Goal: Task Accomplishment & Management: Complete application form

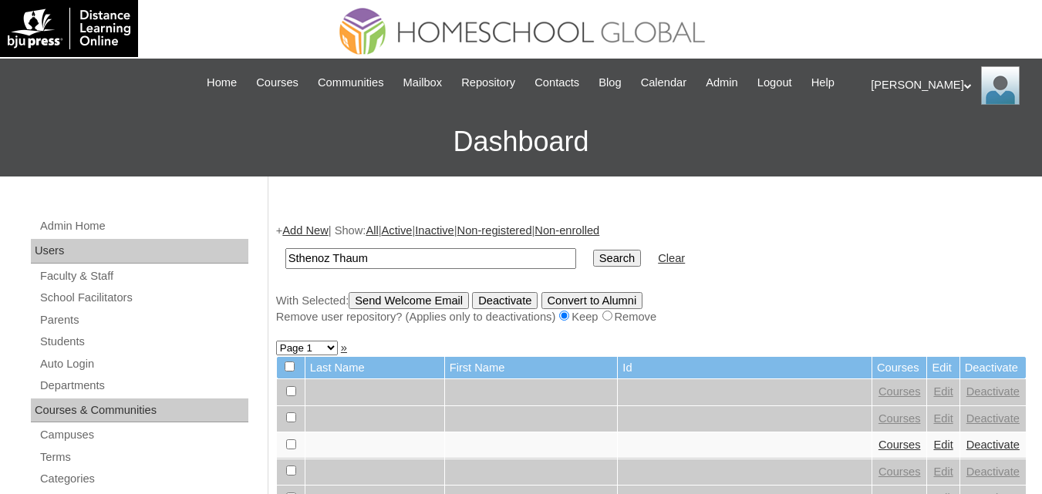
type input "Sthenoz Thaum"
click at [593, 267] on input "Search" at bounding box center [617, 258] width 48 height 17
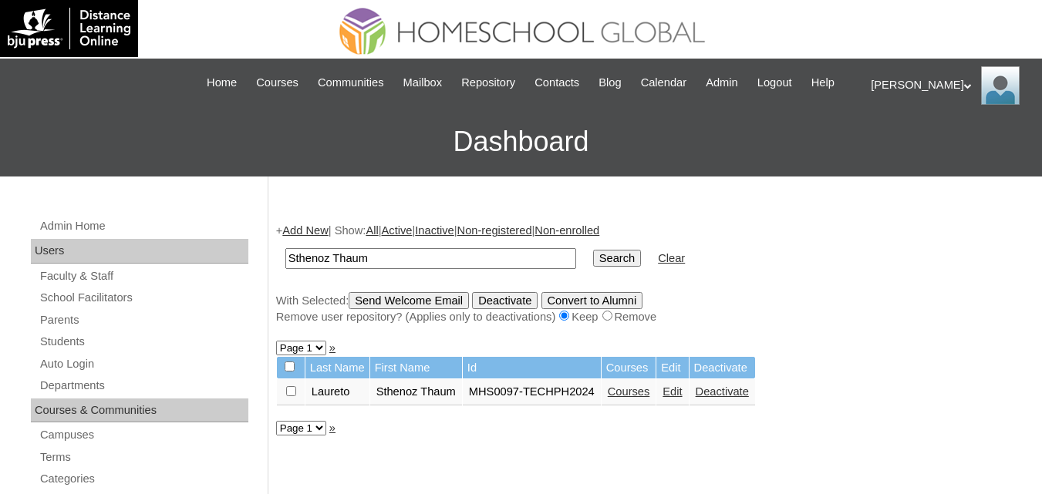
click at [633, 398] on link "Courses" at bounding box center [629, 392] width 42 height 12
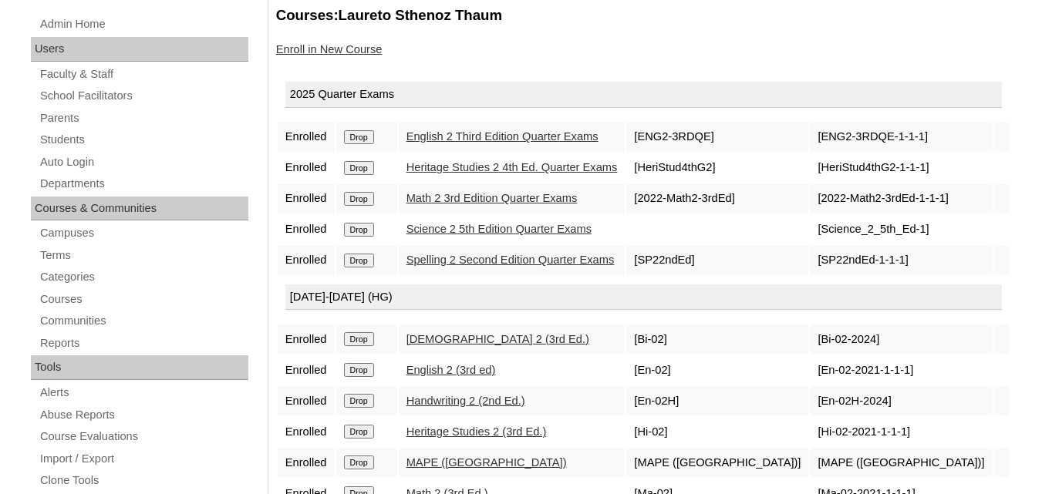
scroll to position [77, 0]
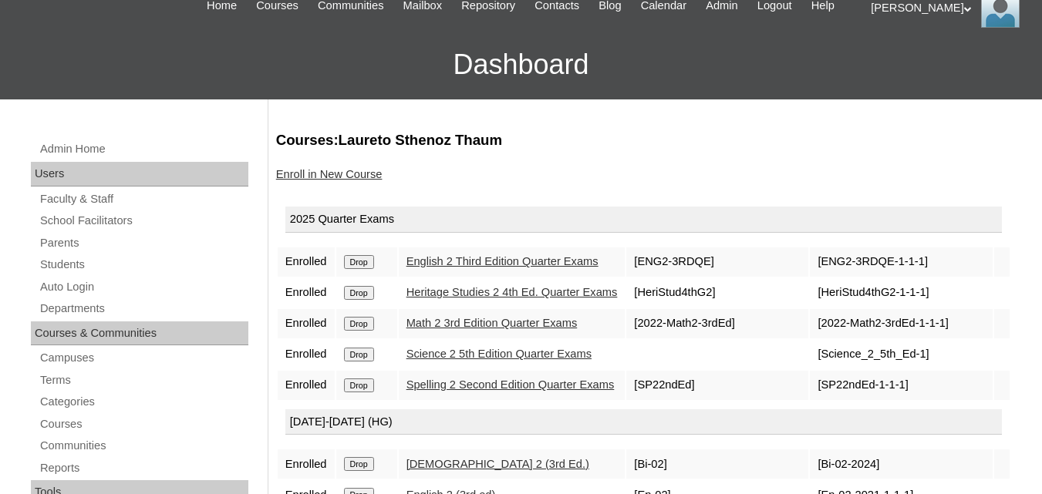
click at [342, 180] on link "Enroll in New Course" at bounding box center [329, 174] width 106 height 12
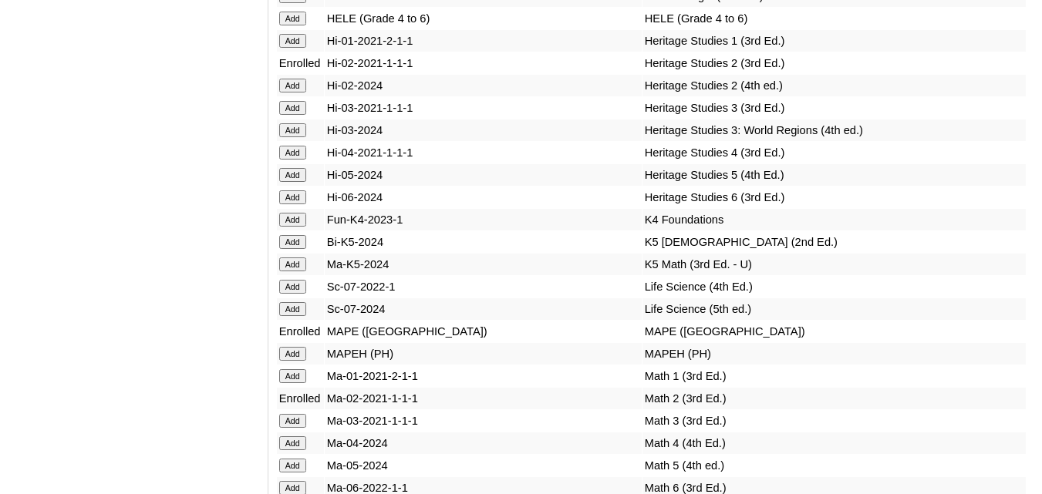
scroll to position [5553, 0]
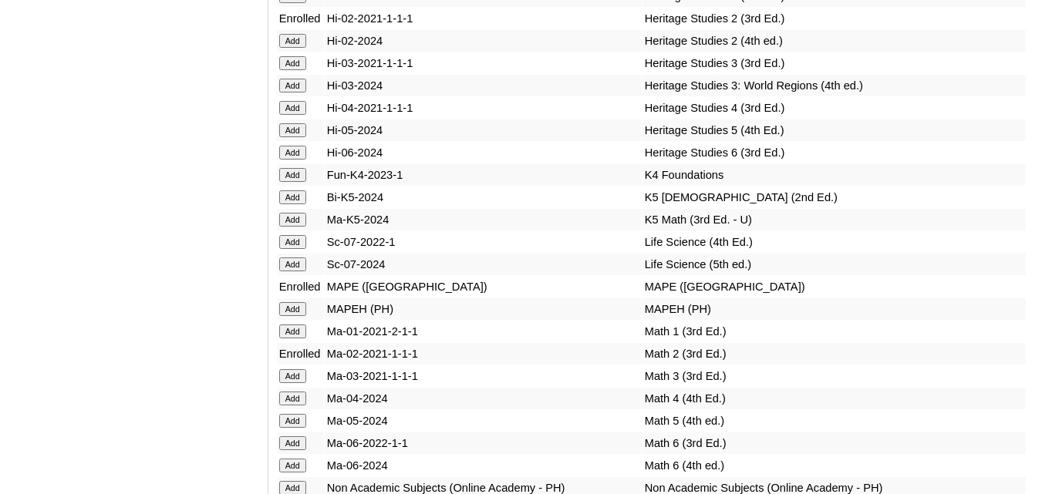
click at [293, 48] on input "Add" at bounding box center [292, 41] width 27 height 14
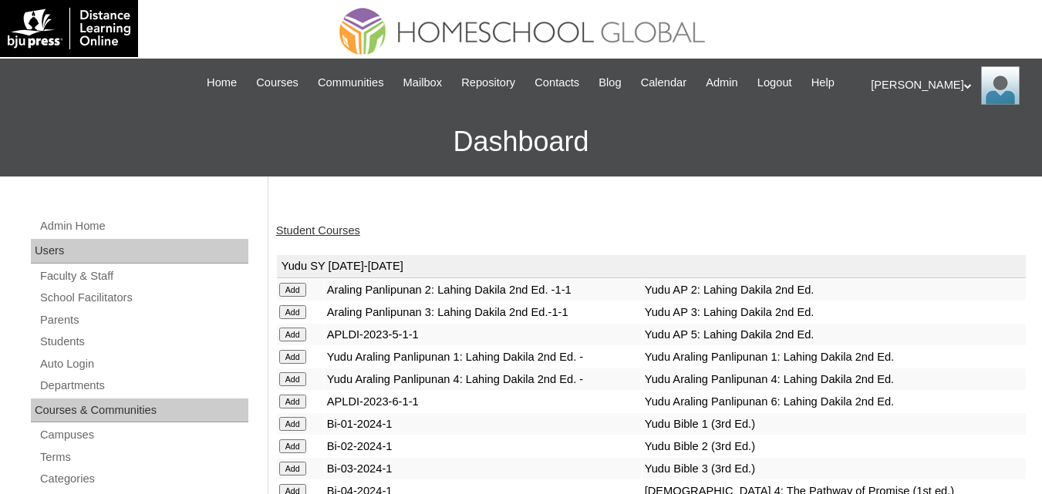
click at [317, 237] on link "Student Courses" at bounding box center [318, 230] width 84 height 12
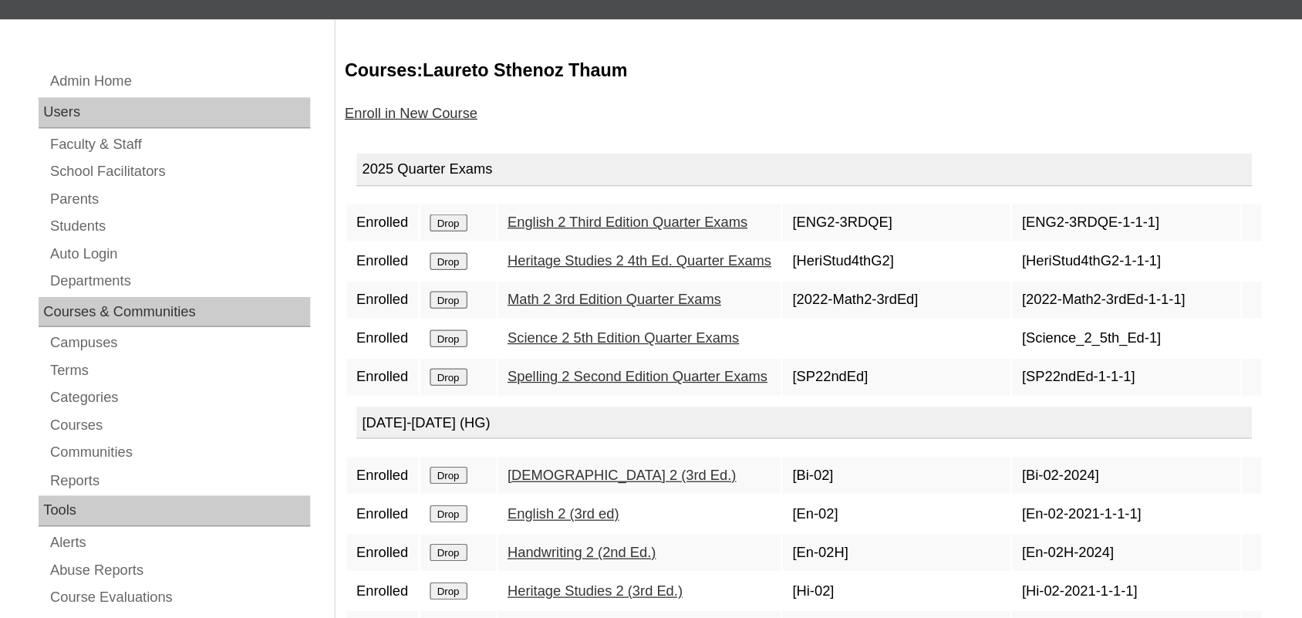
scroll to position [231, 0]
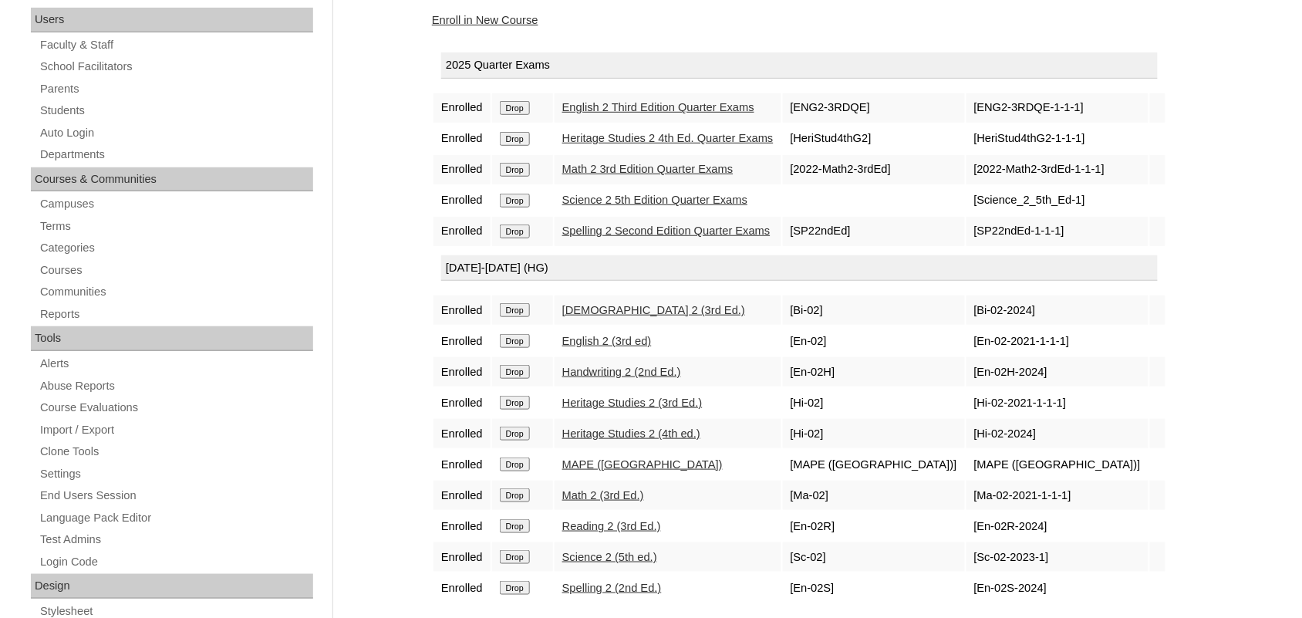
drag, startPoint x: 1037, startPoint y: 1, endPoint x: 545, endPoint y: 422, distance: 647.7
click at [376, 423] on div "Admin Home Users Faculty & Staff School Facilitators Parents Students Auto Logi…" at bounding box center [651, 477] width 1302 height 1064
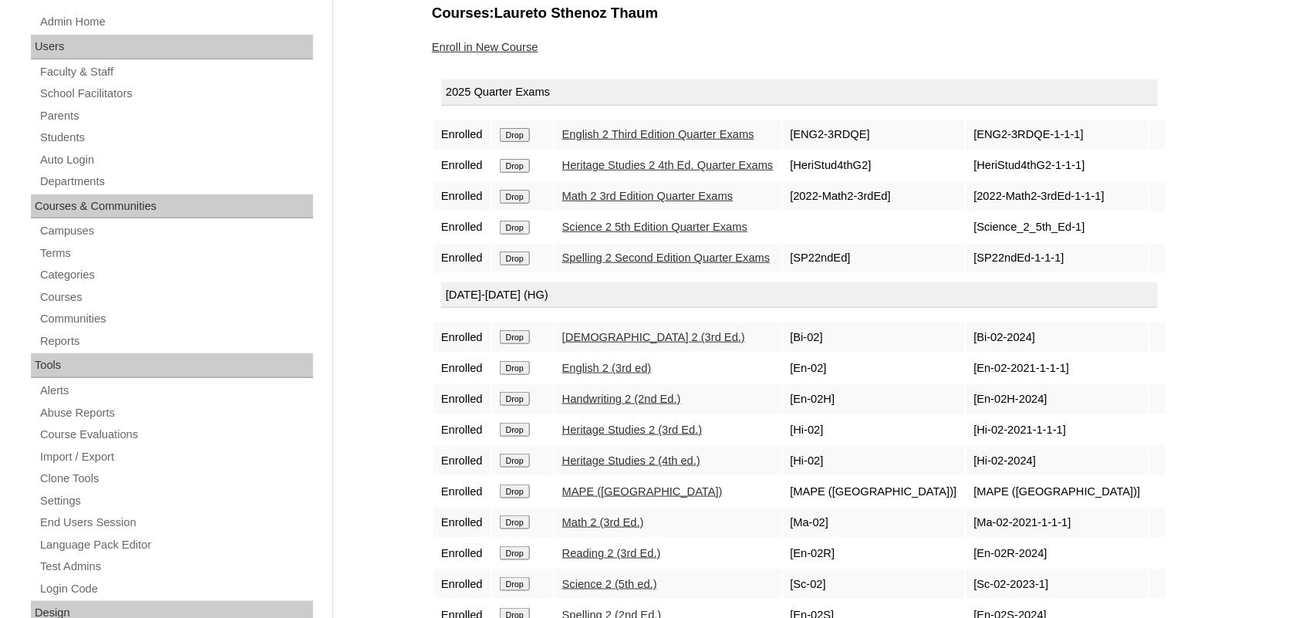
scroll to position [195, 0]
